Goal: Find specific page/section: Find specific page/section

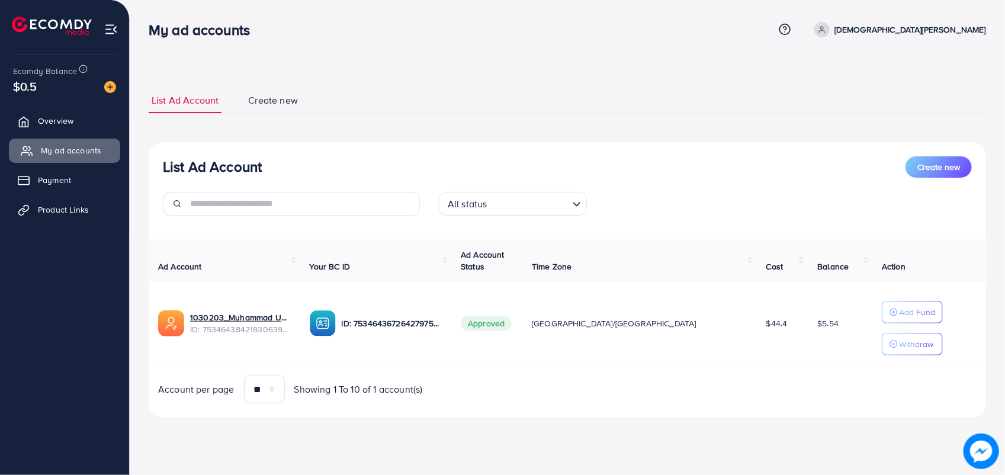
drag, startPoint x: 75, startPoint y: 123, endPoint x: 80, endPoint y: 149, distance: 26.0
click at [73, 123] on span "Overview" at bounding box center [56, 121] width 36 height 12
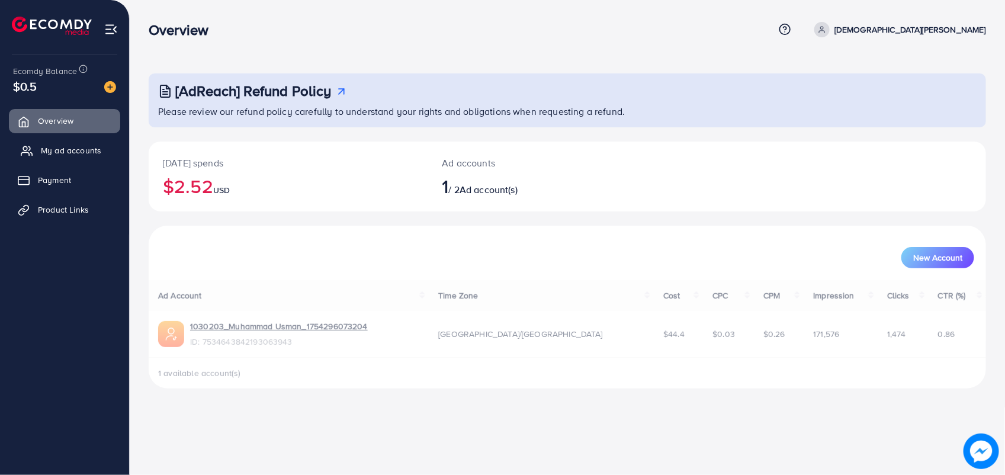
click at [85, 157] on link "My ad accounts" at bounding box center [64, 151] width 111 height 24
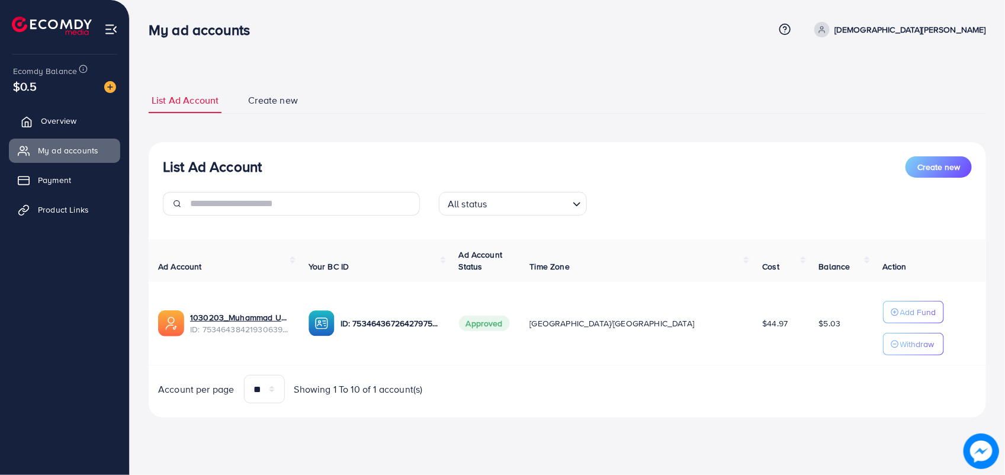
click at [49, 123] on span "Overview" at bounding box center [59, 121] width 36 height 12
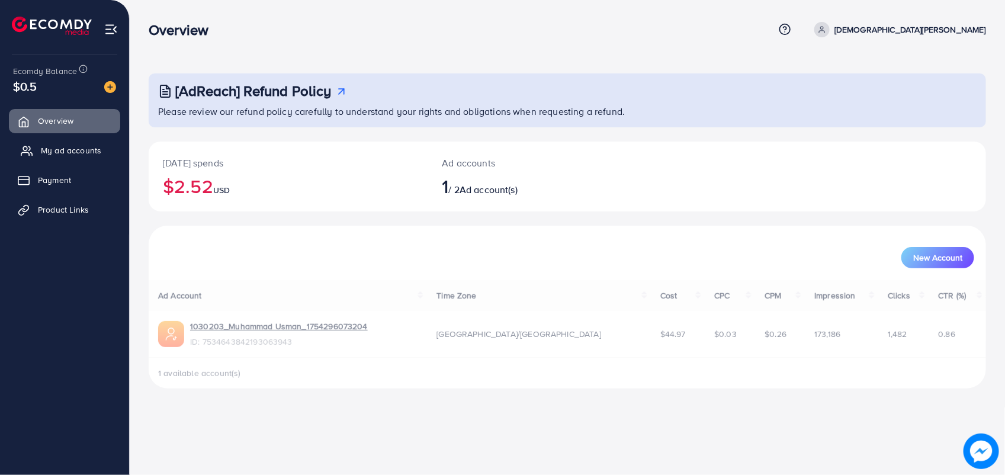
click at [63, 153] on span "My ad accounts" at bounding box center [71, 150] width 60 height 12
